Goal: Task Accomplishment & Management: Manage account settings

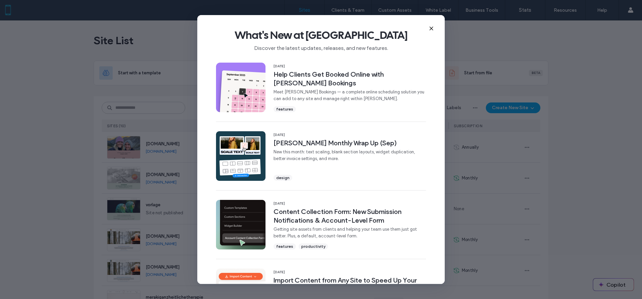
click at [326, 44] on span "Discover the latest updates, releases, and new features." at bounding box center [321, 47] width 226 height 10
click at [281, 108] on span "features" at bounding box center [284, 109] width 17 height 6
click at [291, 174] on div "design" at bounding box center [350, 176] width 153 height 7
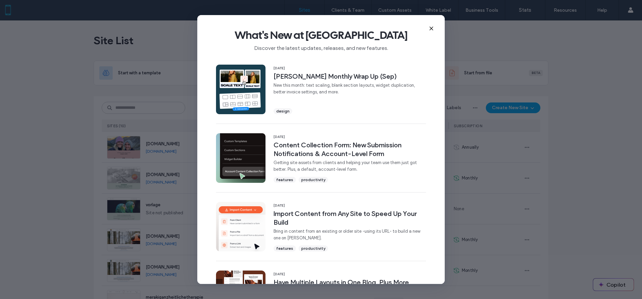
scroll to position [73, 0]
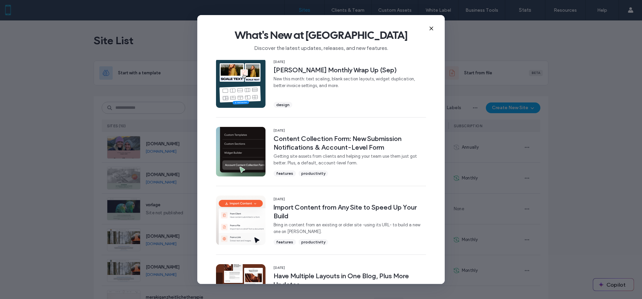
click at [434, 28] on icon at bounding box center [431, 28] width 5 height 5
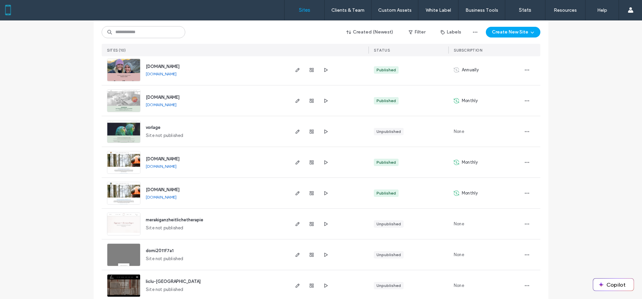
scroll to position [78, 0]
click at [180, 187] on span "[DOMAIN_NAME]" at bounding box center [163, 188] width 34 height 5
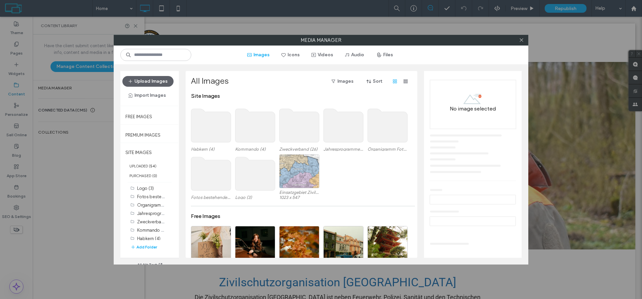
scroll to position [3, 0]
click at [384, 56] on button "Files" at bounding box center [385, 55] width 30 height 11
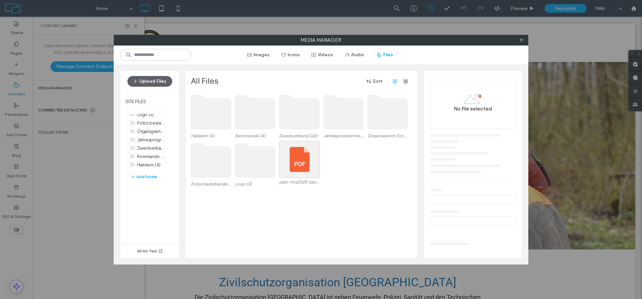
click at [294, 110] on use at bounding box center [300, 111] width 40 height 33
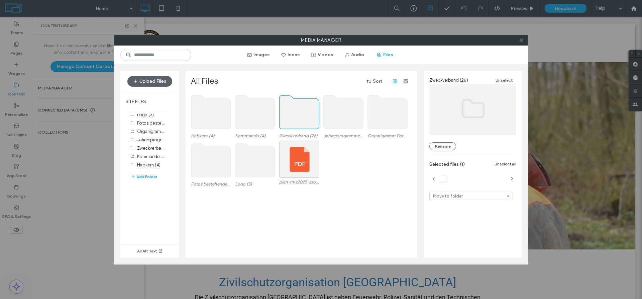
click at [294, 110] on use at bounding box center [300, 111] width 40 height 33
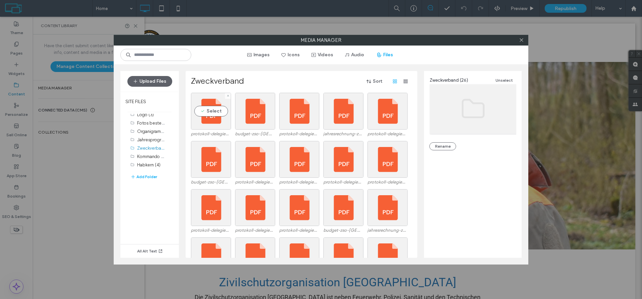
click at [215, 122] on div "Select" at bounding box center [211, 111] width 40 height 37
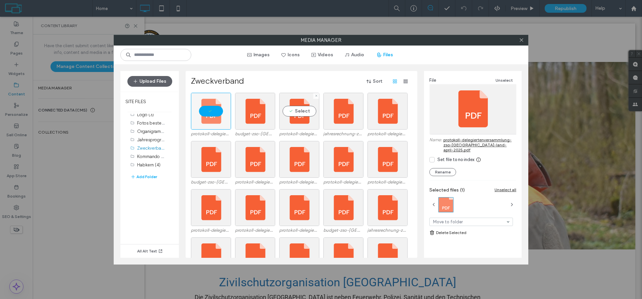
click at [297, 123] on div "Select" at bounding box center [299, 111] width 40 height 37
click at [216, 122] on div at bounding box center [211, 111] width 40 height 37
drag, startPoint x: 436, startPoint y: 139, endPoint x: 467, endPoint y: 149, distance: 33.4
click at [467, 149] on div "Name: protokoll-delegiertenversammlung-zso-winterthur-land-september-2024.pdf" at bounding box center [473, 145] width 87 height 16
click at [527, 158] on div "Upload Files SITE FILES Logo (3) Fotos bestehende Seite (13) Organigramm Fotos …" at bounding box center [321, 164] width 415 height 200
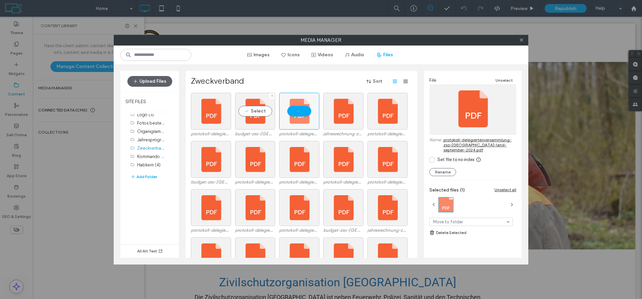
click at [259, 121] on div "Select" at bounding box center [255, 111] width 40 height 37
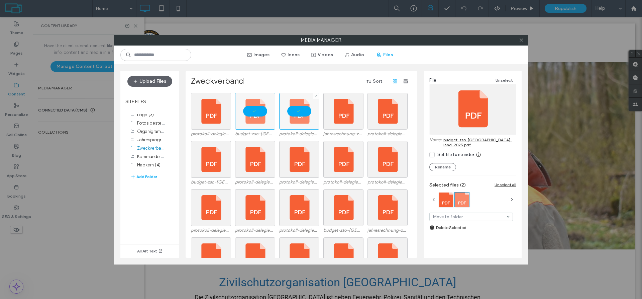
click at [296, 120] on div at bounding box center [299, 111] width 40 height 37
drag, startPoint x: 519, startPoint y: 140, endPoint x: 430, endPoint y: 140, distance: 89.7
click at [430, 140] on div "File Unselect Name: budget-zso-winterthur-land-2025.pdf Set file to no index Re…" at bounding box center [473, 161] width 98 height 181
click at [430, 140] on label "Name:" at bounding box center [436, 142] width 12 height 10
click at [251, 123] on div at bounding box center [255, 111] width 40 height 37
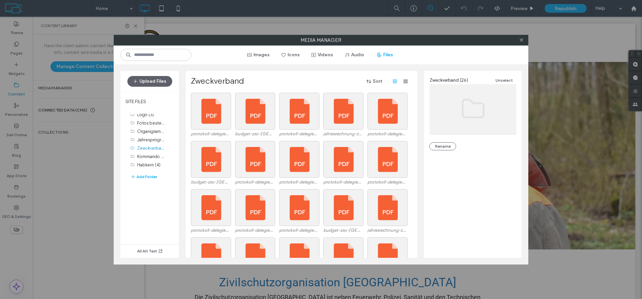
click at [148, 81] on button "Upload Files" at bounding box center [149, 81] width 45 height 11
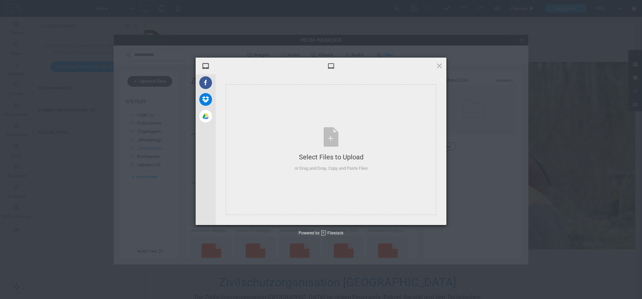
click at [439, 66] on span at bounding box center [439, 65] width 7 height 7
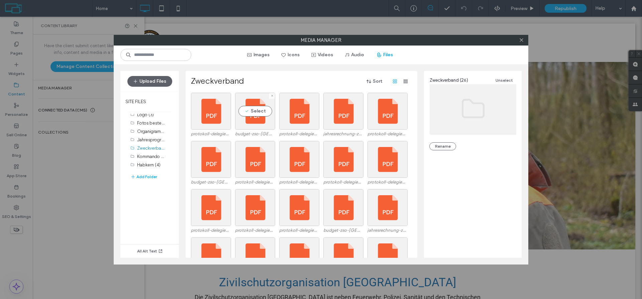
click at [256, 122] on div "Select" at bounding box center [255, 111] width 40 height 37
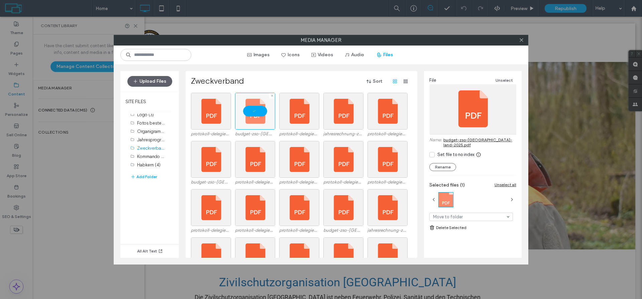
click at [256, 122] on div at bounding box center [255, 111] width 40 height 37
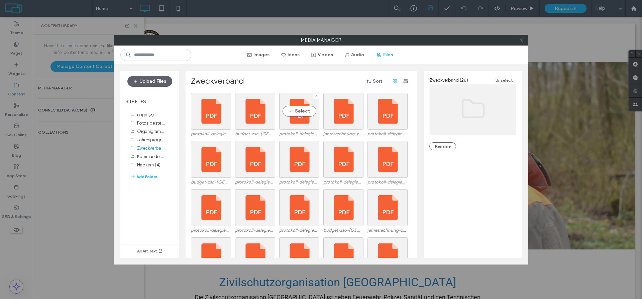
click at [303, 122] on div "Select" at bounding box center [299, 111] width 40 height 37
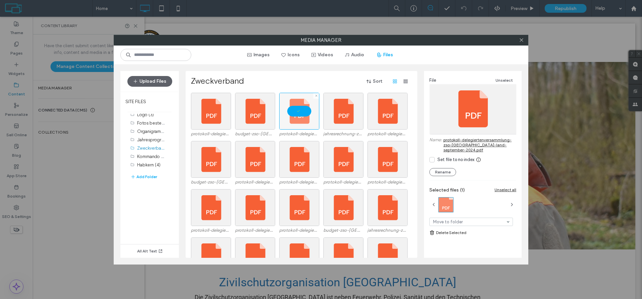
click at [303, 122] on div at bounding box center [299, 111] width 40 height 37
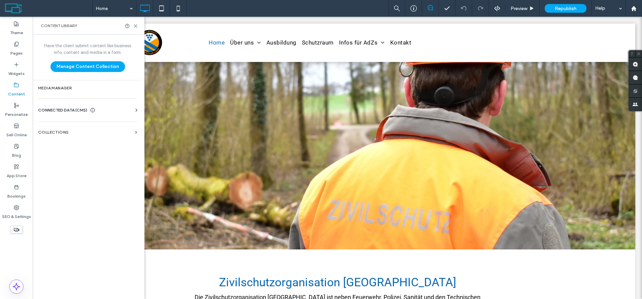
click at [64, 86] on label "Media Manager" at bounding box center [87, 88] width 99 height 5
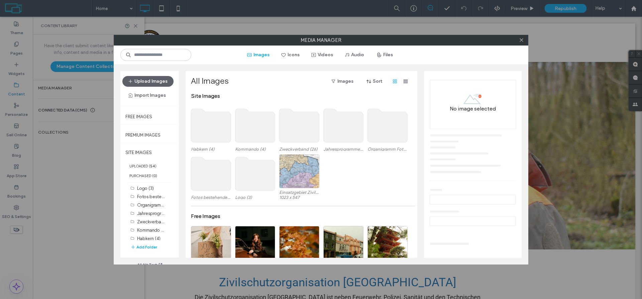
click at [145, 78] on button "Upload Images" at bounding box center [147, 81] width 51 height 11
click at [161, 79] on button "Upload Images" at bounding box center [147, 81] width 51 height 11
click at [263, 93] on div "Site Images" at bounding box center [303, 99] width 225 height 13
click at [386, 53] on button "Files" at bounding box center [385, 55] width 30 height 11
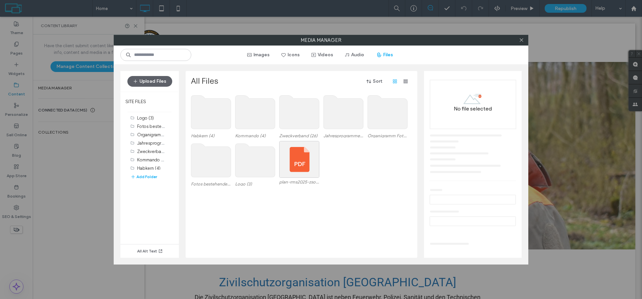
click at [163, 78] on button "Upload Files" at bounding box center [149, 81] width 45 height 11
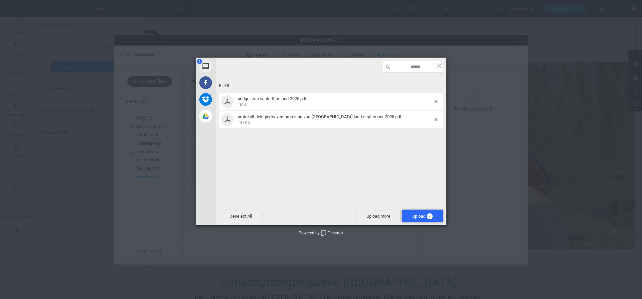
click at [423, 214] on span "Upload 2" at bounding box center [422, 215] width 20 height 5
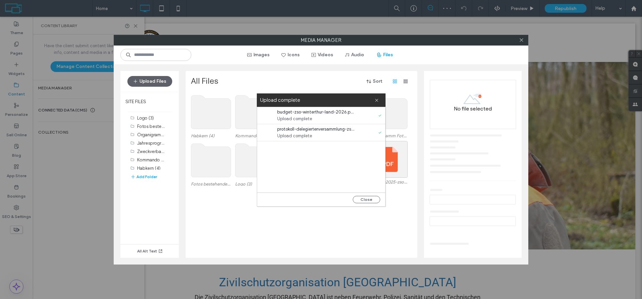
click at [365, 201] on button "Close" at bounding box center [366, 199] width 27 height 7
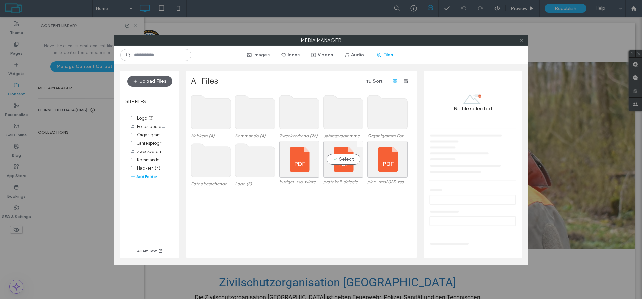
click at [346, 170] on div "Select" at bounding box center [343, 159] width 40 height 37
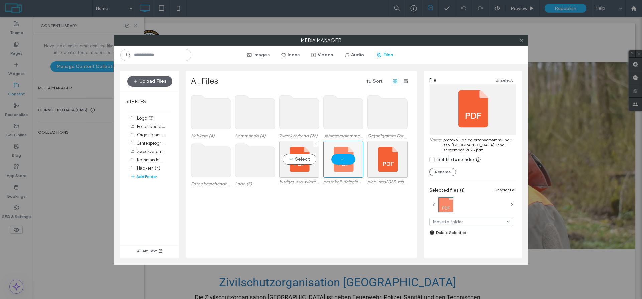
click at [305, 166] on div "Select" at bounding box center [299, 159] width 40 height 37
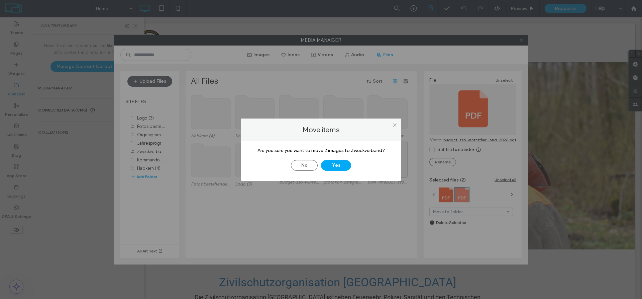
click at [333, 166] on button "Yes" at bounding box center [336, 165] width 30 height 11
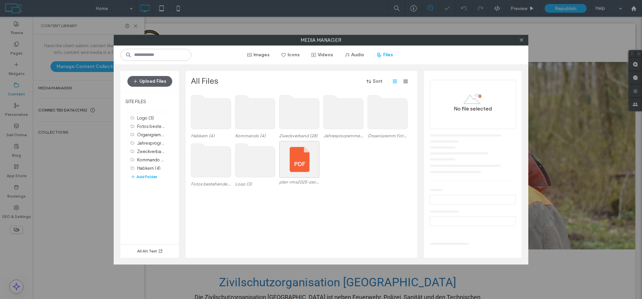
click at [522, 39] on icon at bounding box center [521, 39] width 5 height 5
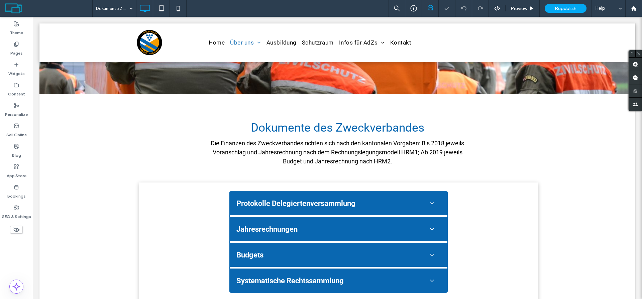
scroll to position [201, 0]
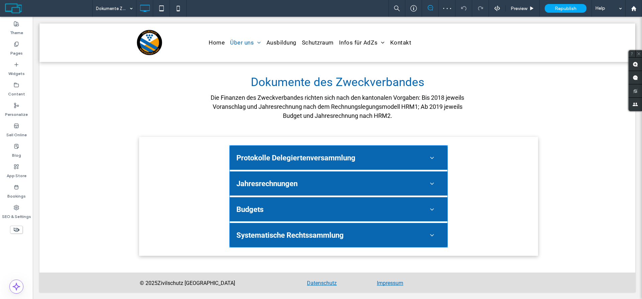
click at [229, 145] on span at bounding box center [229, 145] width 0 height 0
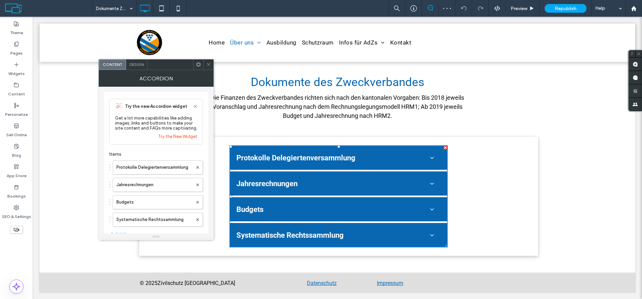
click at [152, 203] on label "Budgets" at bounding box center [154, 201] width 76 height 13
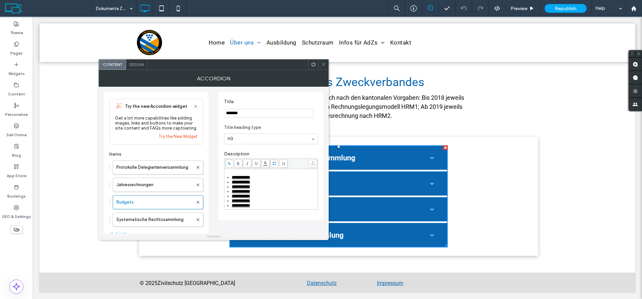
click at [275, 208] on div "**********" at bounding box center [274, 205] width 85 height 5
click at [231, 178] on ul "**********" at bounding box center [271, 191] width 92 height 33
click at [242, 177] on span "**********" at bounding box center [241, 177] width 18 height 4
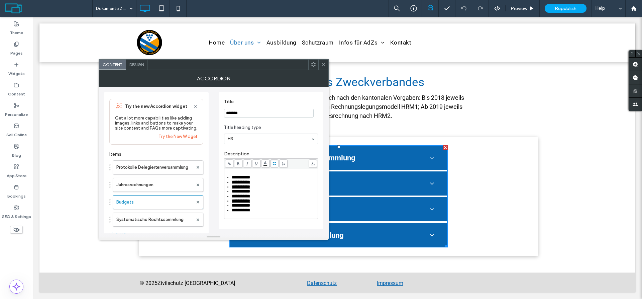
click at [223, 162] on div "**********" at bounding box center [271, 160] width 105 height 137
click at [248, 177] on span "**********" at bounding box center [241, 177] width 18 height 4
click at [225, 161] on span at bounding box center [229, 163] width 8 height 8
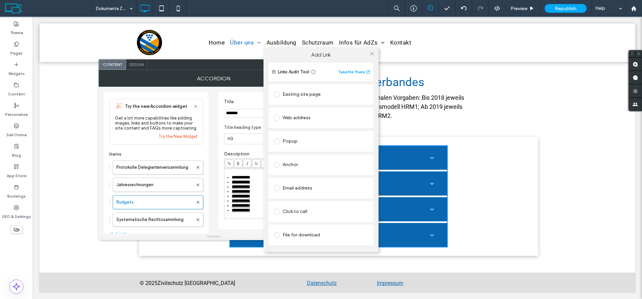
click at [301, 235] on div "File for download" at bounding box center [321, 234] width 94 height 11
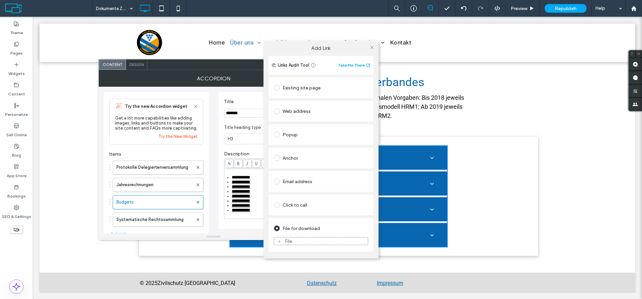
click at [304, 239] on div "File" at bounding box center [321, 241] width 94 height 6
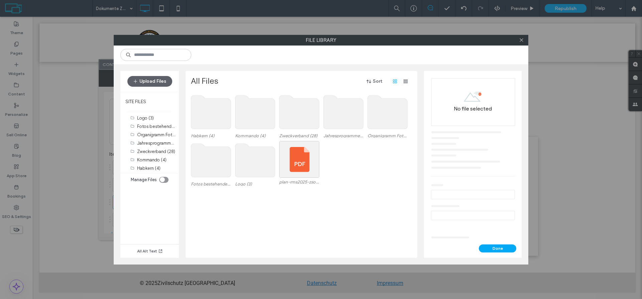
click at [288, 117] on use at bounding box center [300, 111] width 40 height 33
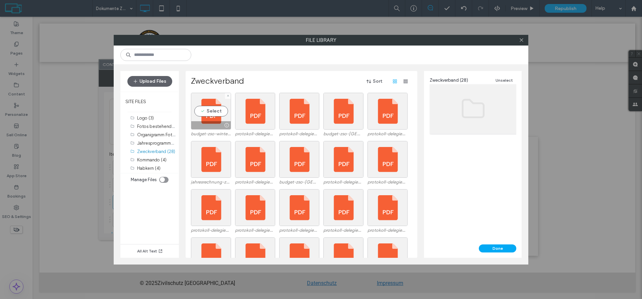
click at [204, 119] on div "Select" at bounding box center [211, 111] width 40 height 37
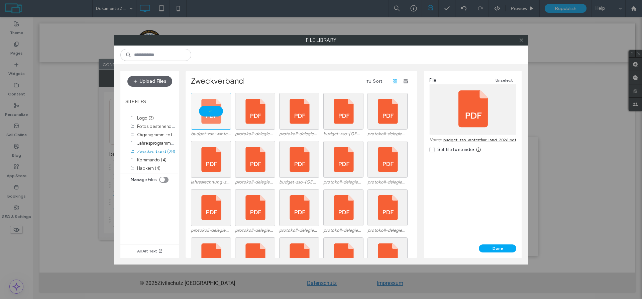
click at [491, 246] on button "Done" at bounding box center [497, 248] width 37 height 8
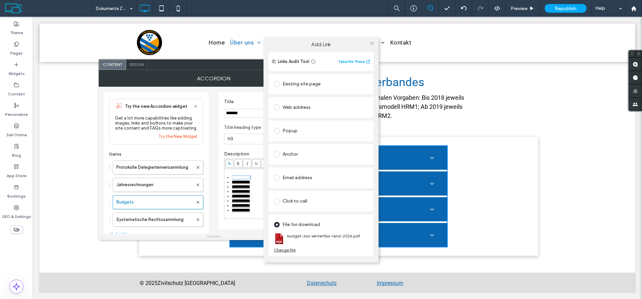
click at [372, 44] on icon at bounding box center [372, 43] width 5 height 5
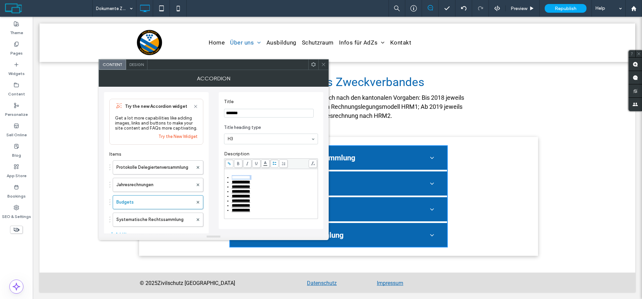
click at [147, 166] on label "Protokolle Delegiertenversammlung" at bounding box center [154, 167] width 77 height 13
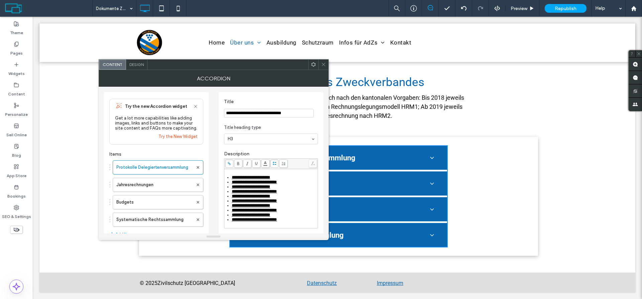
click at [229, 178] on ul "**********" at bounding box center [271, 198] width 92 height 47
click at [274, 177] on span "**********" at bounding box center [254, 177] width 45 height 4
click at [228, 163] on icon at bounding box center [229, 164] width 4 height 4
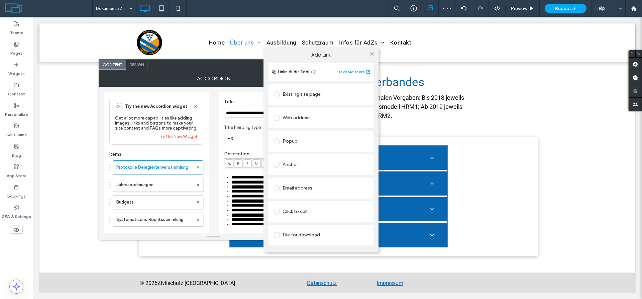
click at [301, 238] on div "File for download" at bounding box center [321, 234] width 94 height 11
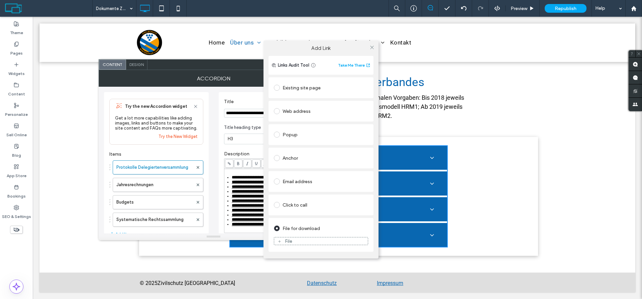
click at [300, 238] on div "File" at bounding box center [321, 241] width 94 height 6
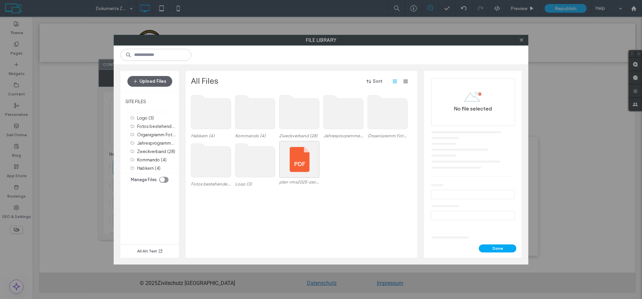
click at [293, 115] on use at bounding box center [300, 111] width 40 height 33
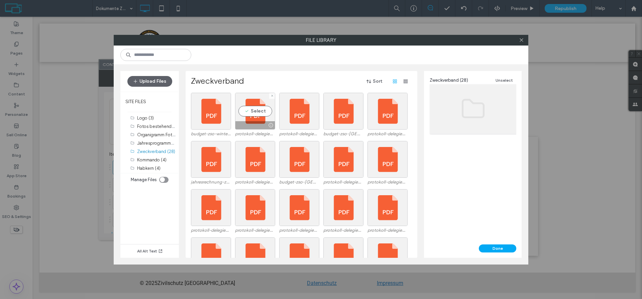
click at [253, 123] on div at bounding box center [255, 125] width 39 height 8
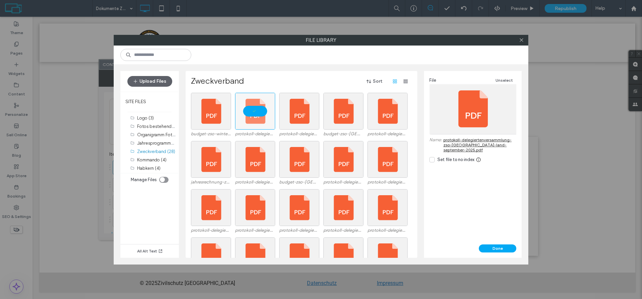
click at [497, 247] on button "Done" at bounding box center [497, 248] width 37 height 8
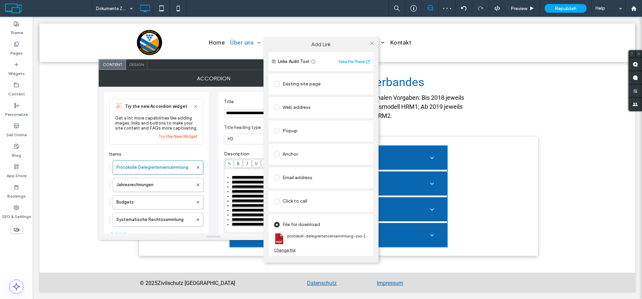
click at [371, 42] on use at bounding box center [371, 43] width 3 height 3
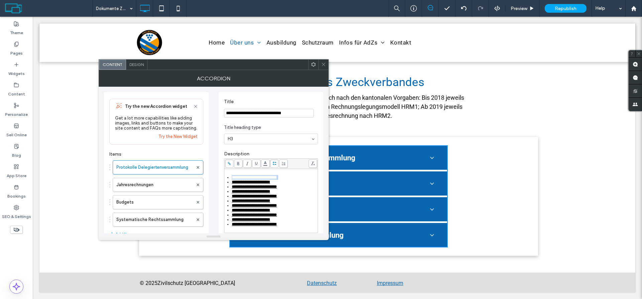
click at [323, 65] on icon at bounding box center [323, 64] width 5 height 5
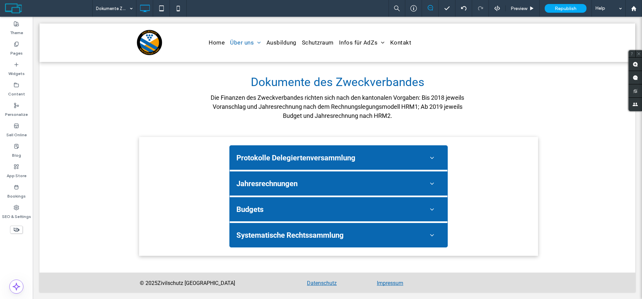
click at [554, 10] on div "Republish" at bounding box center [566, 8] width 42 height 9
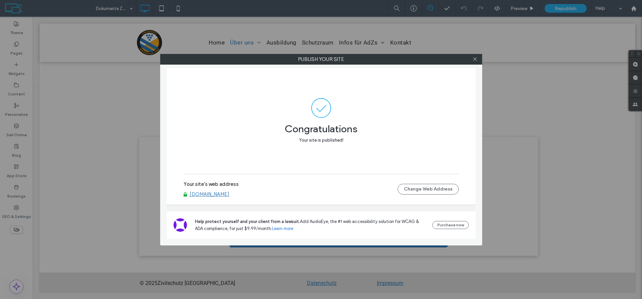
click at [204, 195] on link "[DOMAIN_NAME]" at bounding box center [210, 194] width 40 height 6
